Goal: Browse casually

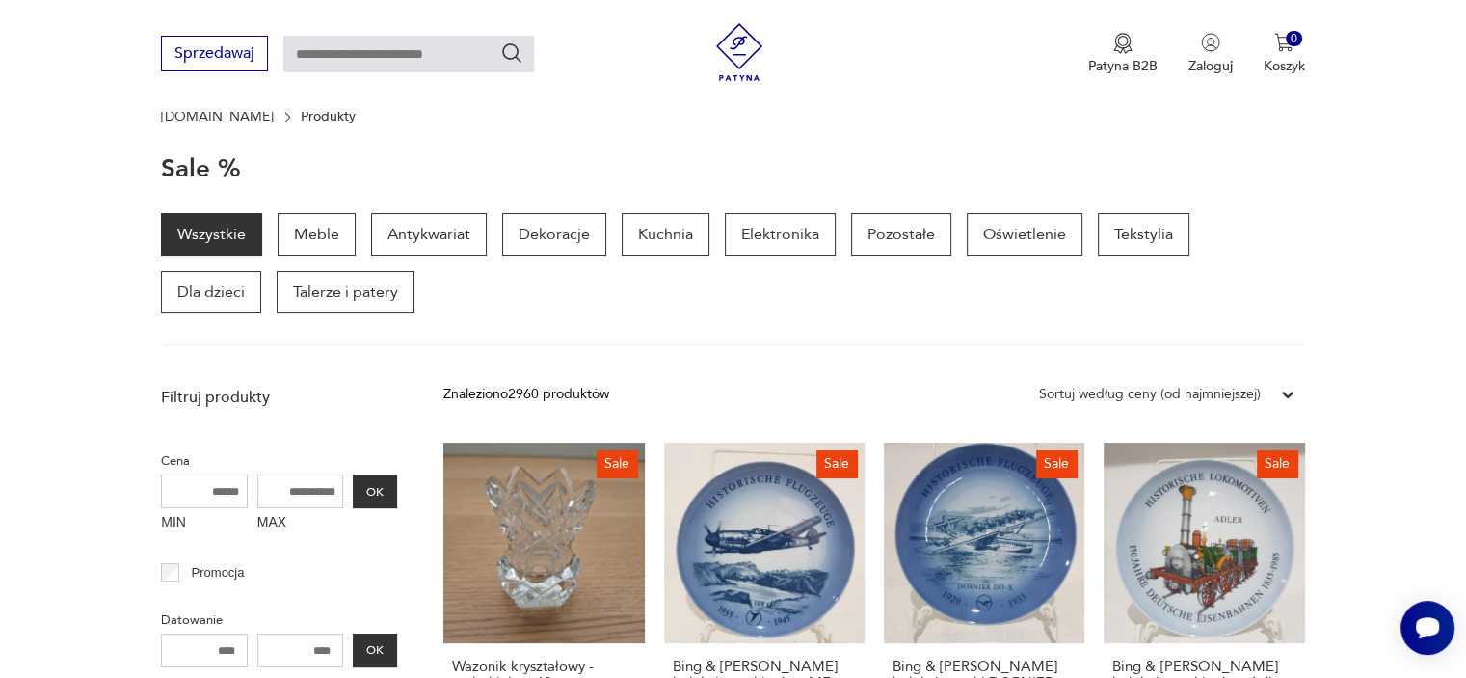
scroll to position [309, 0]
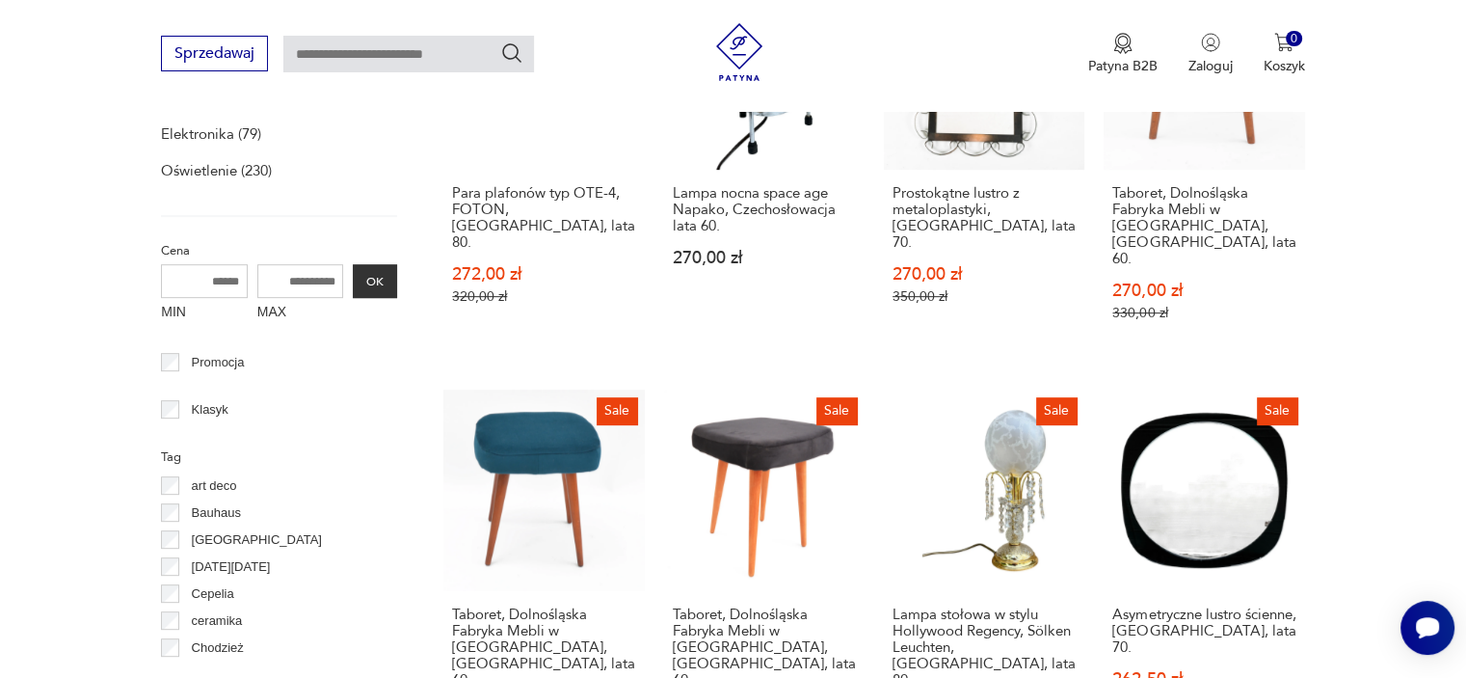
scroll to position [821, 0]
